Goal: Information Seeking & Learning: Learn about a topic

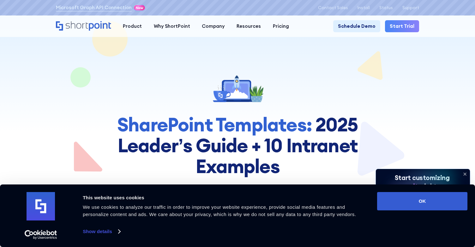
scroll to position [32, 0]
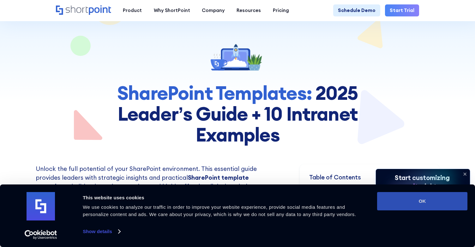
click at [416, 193] on button "OK" at bounding box center [422, 201] width 90 height 18
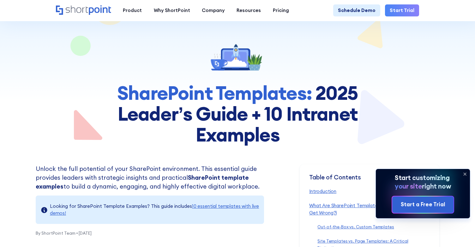
scroll to position [0, 0]
click at [464, 173] on icon at bounding box center [464, 174] width 3 height 3
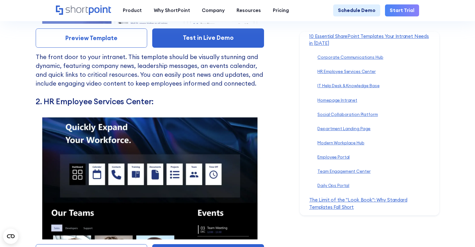
scroll to position [2967, 0]
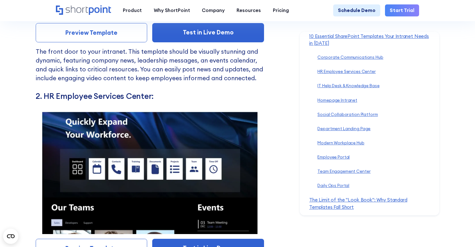
drag, startPoint x: 267, startPoint y: 97, endPoint x: 287, endPoint y: 66, distance: 36.9
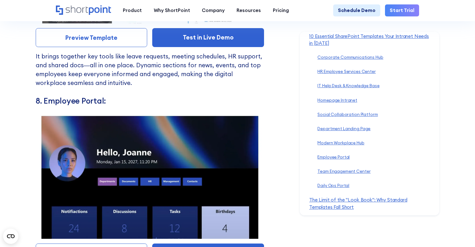
scroll to position [4355, 0]
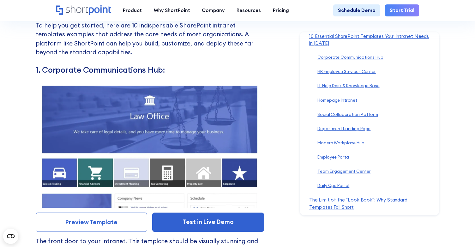
click at [90, 223] on link "Preview Template" at bounding box center [92, 221] width 112 height 19
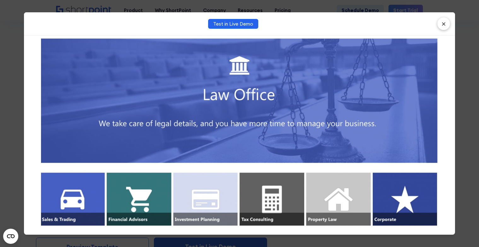
scroll to position [0, 0]
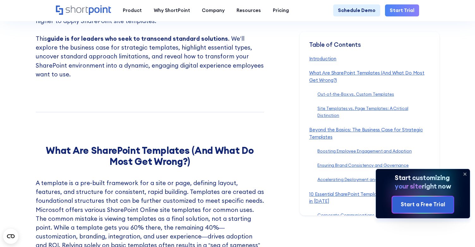
scroll to position [663, 0]
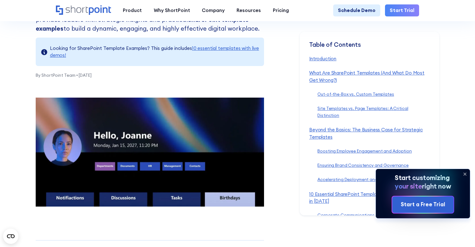
click at [157, 125] on img at bounding box center [150, 152] width 228 height 109
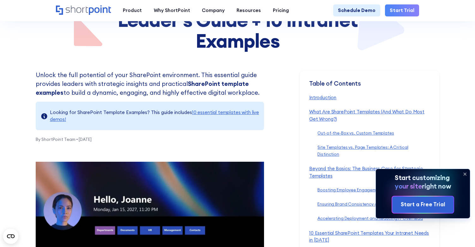
scroll to position [126, 0]
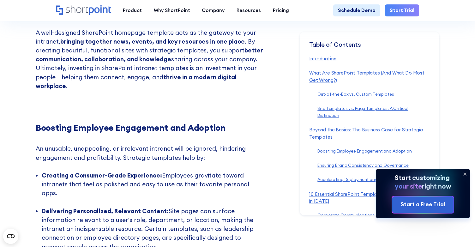
scroll to position [1799, 0]
